Goal: Use online tool/utility: Utilize a website feature to perform a specific function

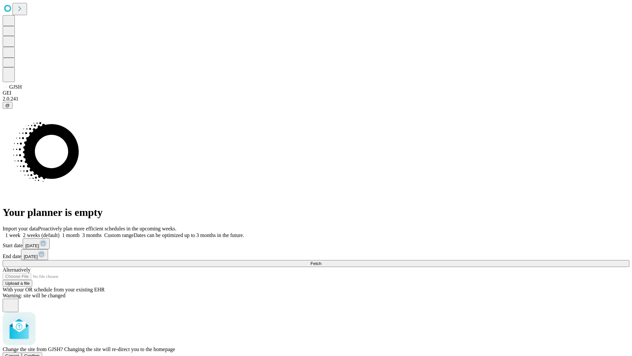
click at [40, 353] on span "Confirm" at bounding box center [31, 355] width 15 height 5
click at [60, 232] on label "2 weeks (default)" at bounding box center [39, 235] width 39 height 6
click at [321, 261] on span "Fetch" at bounding box center [315, 263] width 11 height 5
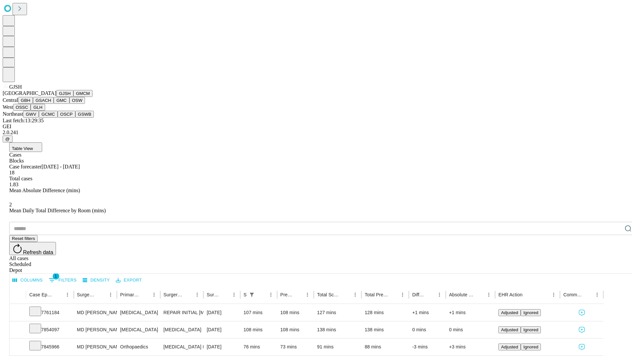
click at [73, 97] on button "GMCM" at bounding box center [82, 93] width 19 height 7
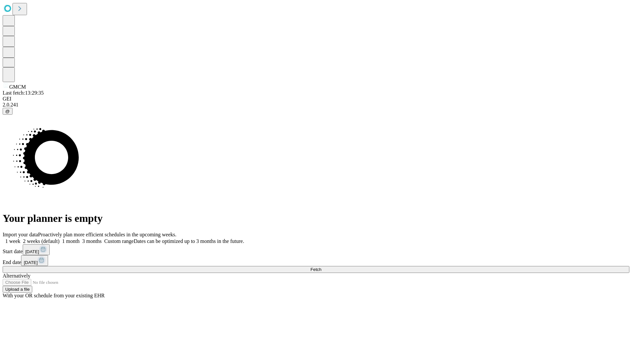
click at [60, 238] on label "2 weeks (default)" at bounding box center [39, 241] width 39 height 6
click at [321, 267] on span "Fetch" at bounding box center [315, 269] width 11 height 5
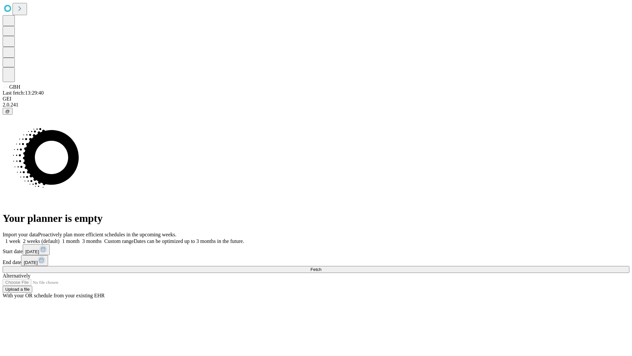
click at [60, 238] on label "2 weeks (default)" at bounding box center [39, 241] width 39 height 6
click at [321, 267] on span "Fetch" at bounding box center [315, 269] width 11 height 5
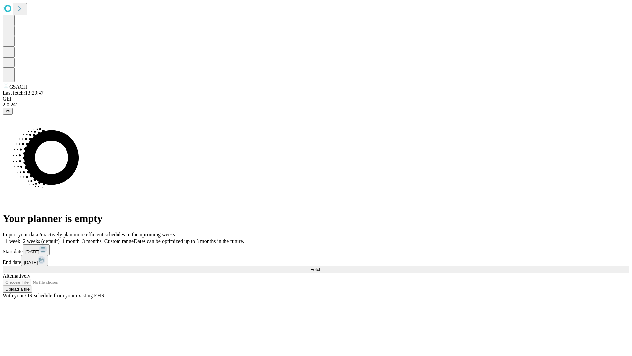
click at [60, 238] on label "2 weeks (default)" at bounding box center [39, 241] width 39 height 6
click at [321, 267] on span "Fetch" at bounding box center [315, 269] width 11 height 5
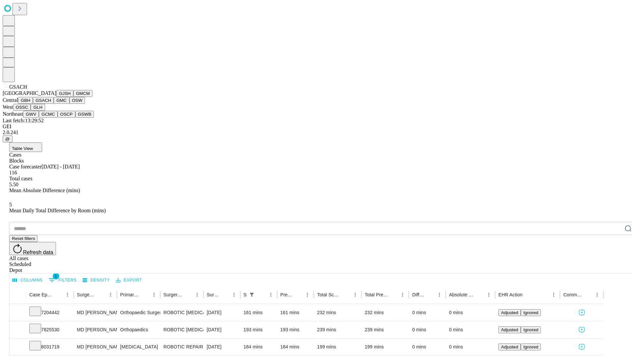
click at [54, 104] on button "GMC" at bounding box center [61, 100] width 15 height 7
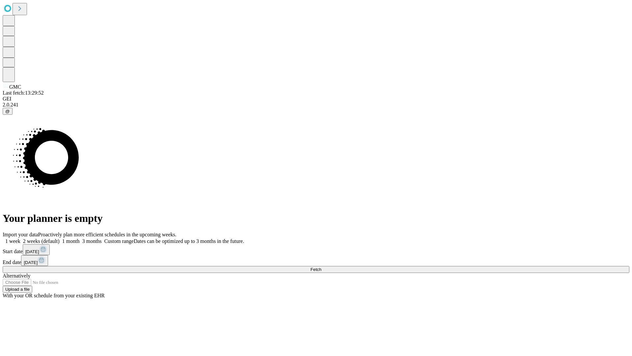
click at [60, 238] on label "2 weeks (default)" at bounding box center [39, 241] width 39 height 6
click at [321, 267] on span "Fetch" at bounding box center [315, 269] width 11 height 5
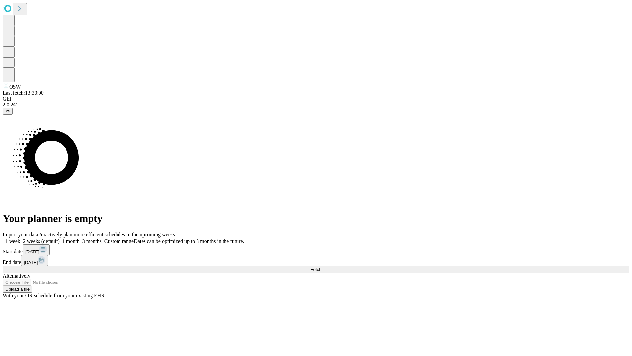
click at [60, 238] on label "2 weeks (default)" at bounding box center [39, 241] width 39 height 6
click at [321, 267] on span "Fetch" at bounding box center [315, 269] width 11 height 5
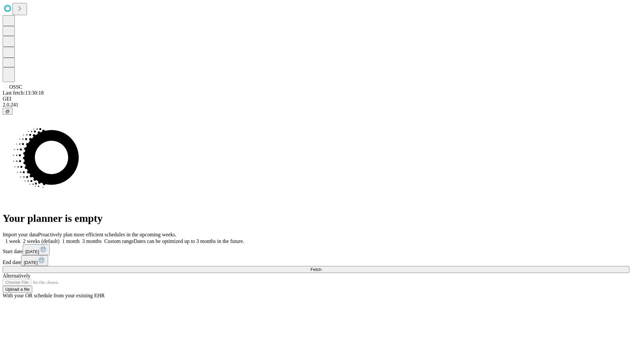
click at [60, 238] on label "2 weeks (default)" at bounding box center [39, 241] width 39 height 6
click at [321, 267] on span "Fetch" at bounding box center [315, 269] width 11 height 5
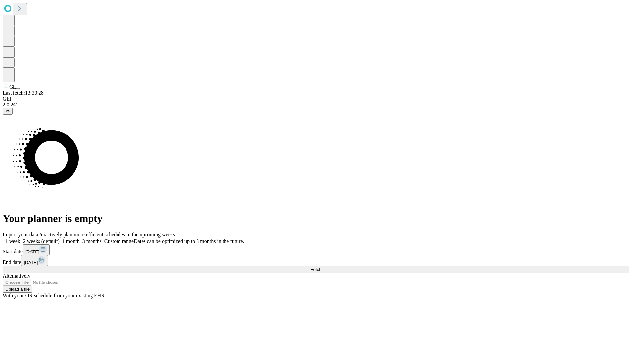
click at [60, 238] on label "2 weeks (default)" at bounding box center [39, 241] width 39 height 6
click at [321, 267] on span "Fetch" at bounding box center [315, 269] width 11 height 5
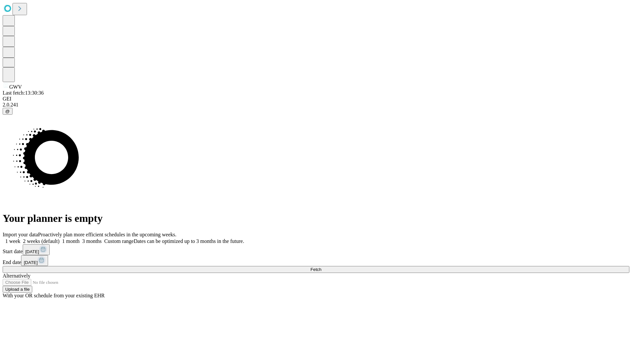
click at [60, 238] on label "2 weeks (default)" at bounding box center [39, 241] width 39 height 6
click at [321, 267] on span "Fetch" at bounding box center [315, 269] width 11 height 5
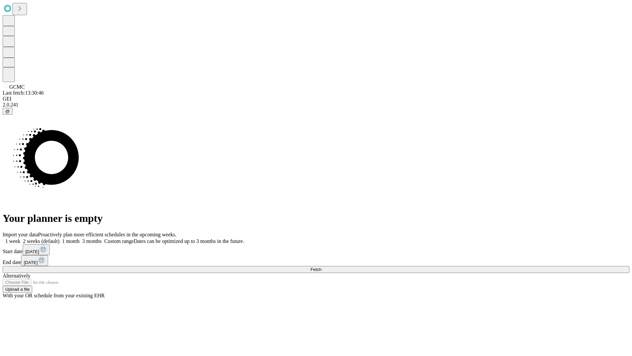
click at [60, 238] on label "2 weeks (default)" at bounding box center [39, 241] width 39 height 6
click at [321, 267] on span "Fetch" at bounding box center [315, 269] width 11 height 5
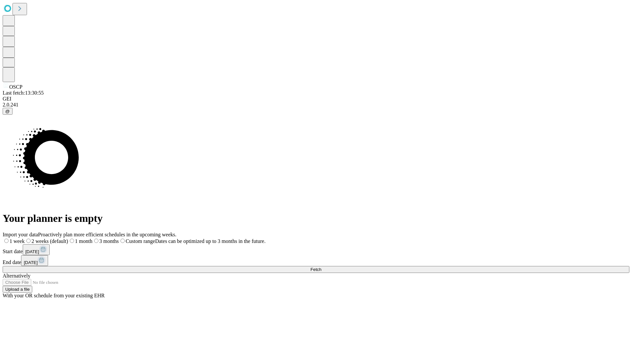
click at [68, 238] on label "2 weeks (default)" at bounding box center [46, 241] width 43 height 6
click at [321, 267] on span "Fetch" at bounding box center [315, 269] width 11 height 5
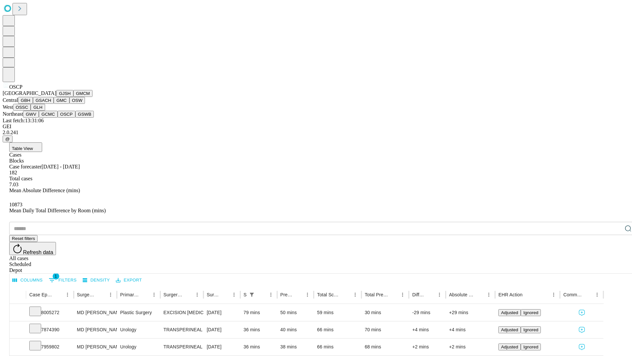
click at [75, 118] on button "GSWB" at bounding box center [84, 114] width 19 height 7
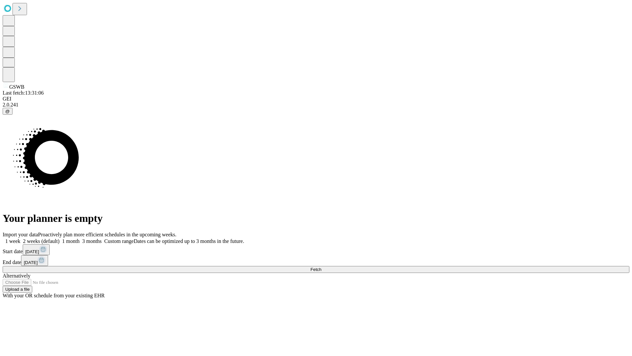
click at [60, 238] on label "2 weeks (default)" at bounding box center [39, 241] width 39 height 6
click at [321, 267] on span "Fetch" at bounding box center [315, 269] width 11 height 5
